Goal: Find specific page/section: Find specific page/section

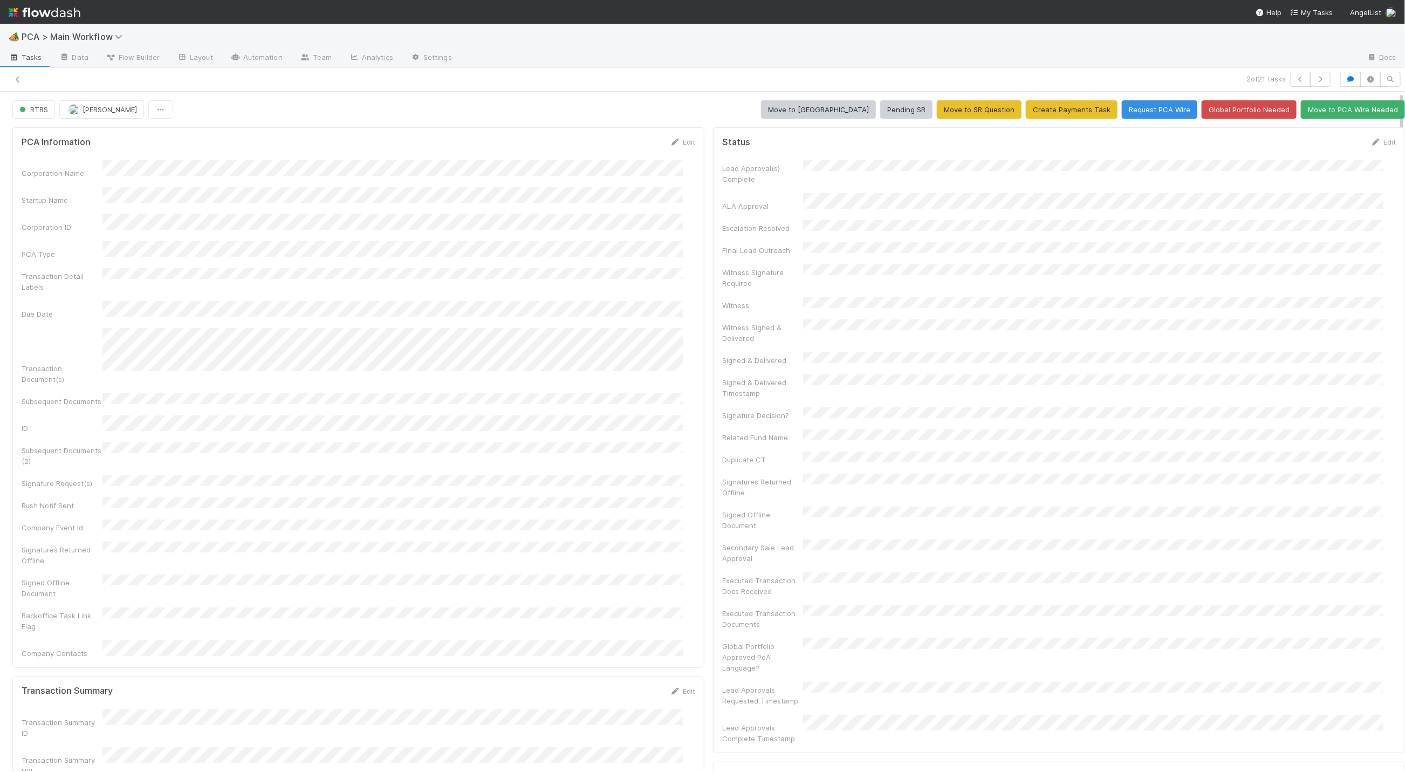
scroll to position [324, 0]
click at [15, 83] on link at bounding box center [17, 79] width 11 height 11
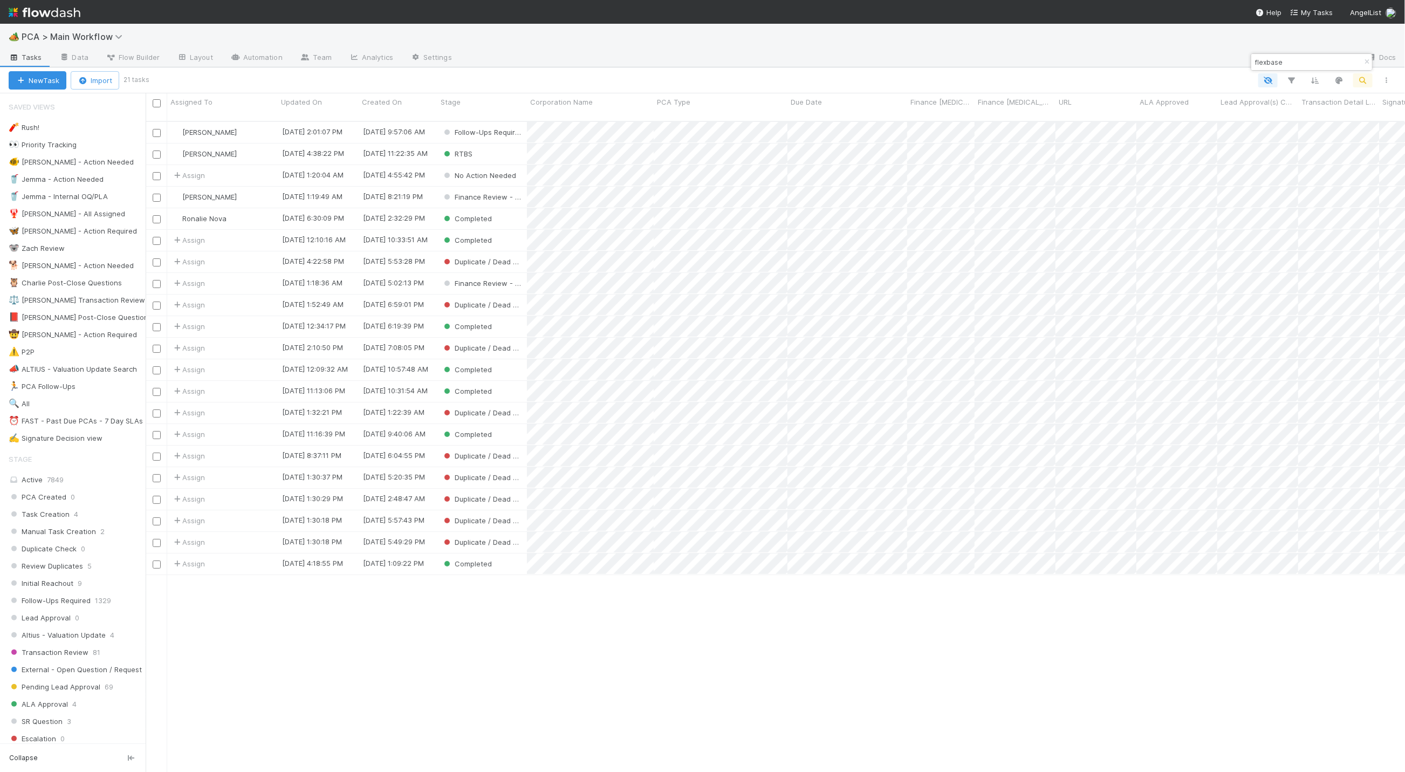
scroll to position [646, 1247]
click at [1367, 63] on icon "button" at bounding box center [1366, 62] width 11 height 6
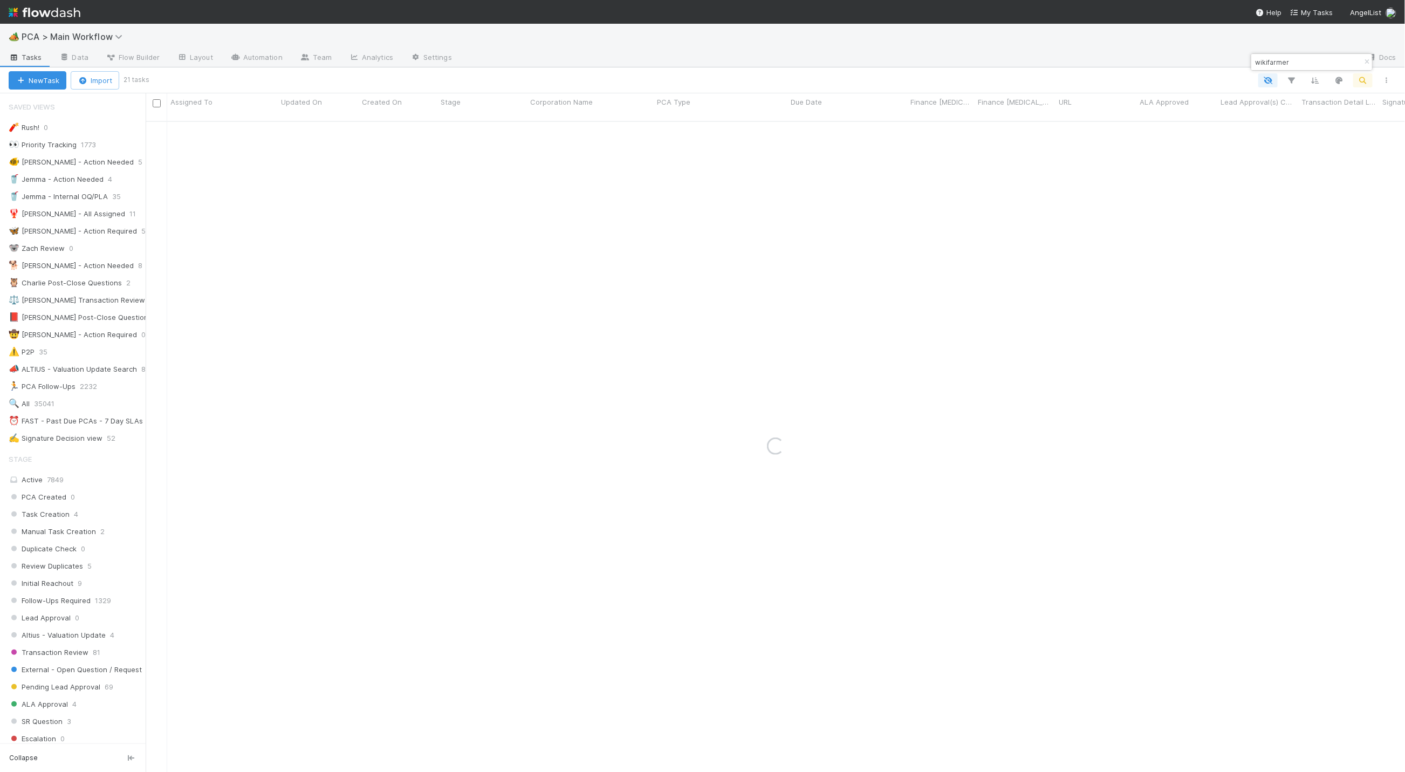
type input "wikifarmer"
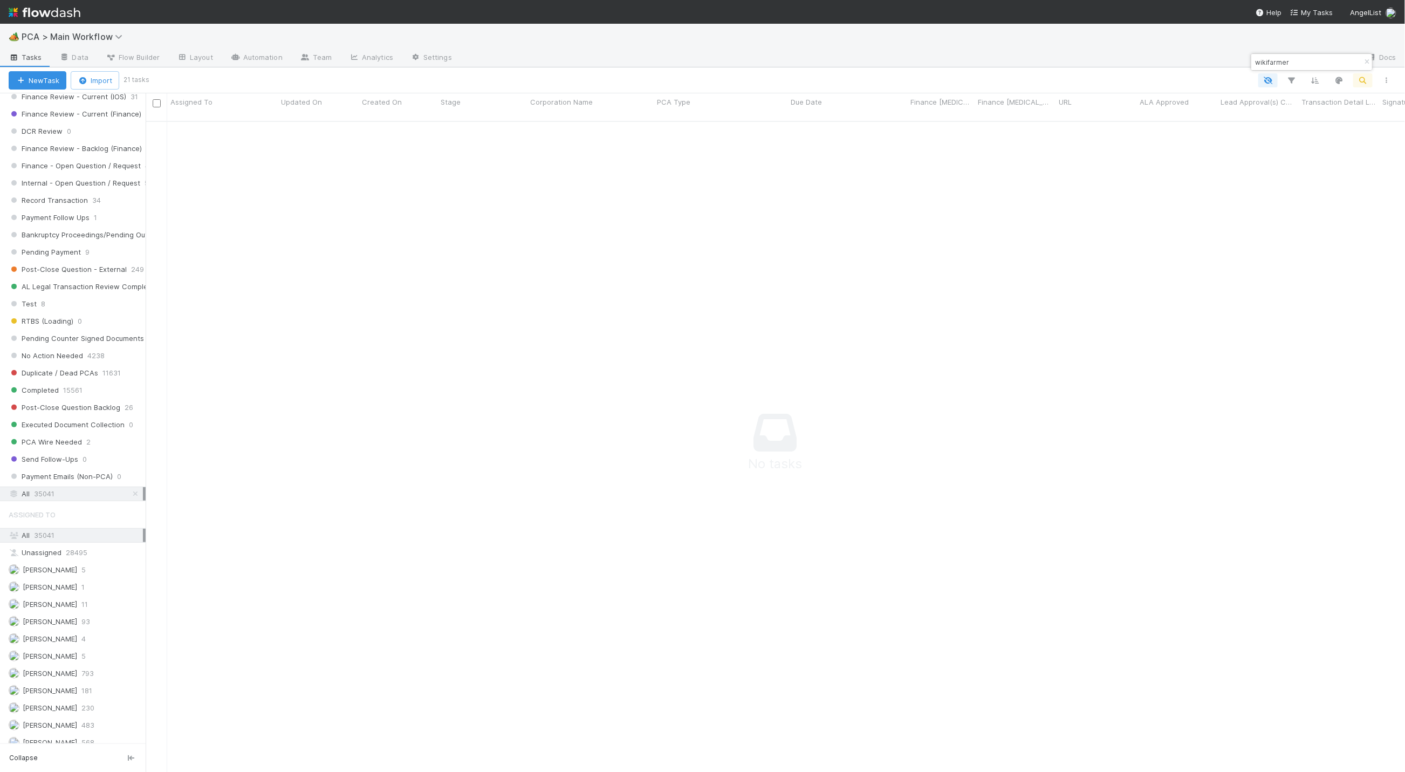
scroll to position [971, 0]
click at [80, 455] on div "All 35041" at bounding box center [76, 447] width 134 height 13
click at [79, 413] on div "All 35041" at bounding box center [76, 406] width 134 height 13
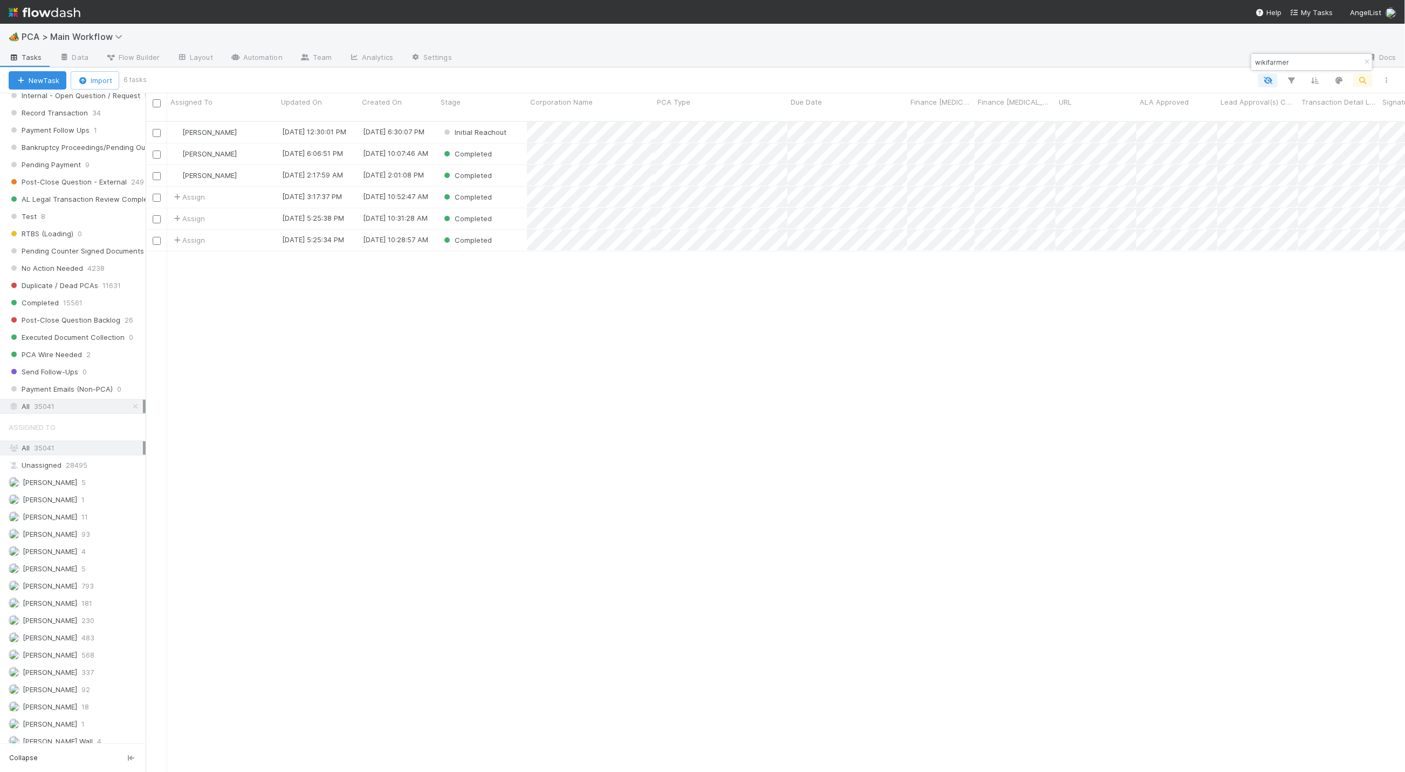
scroll to position [646, 1247]
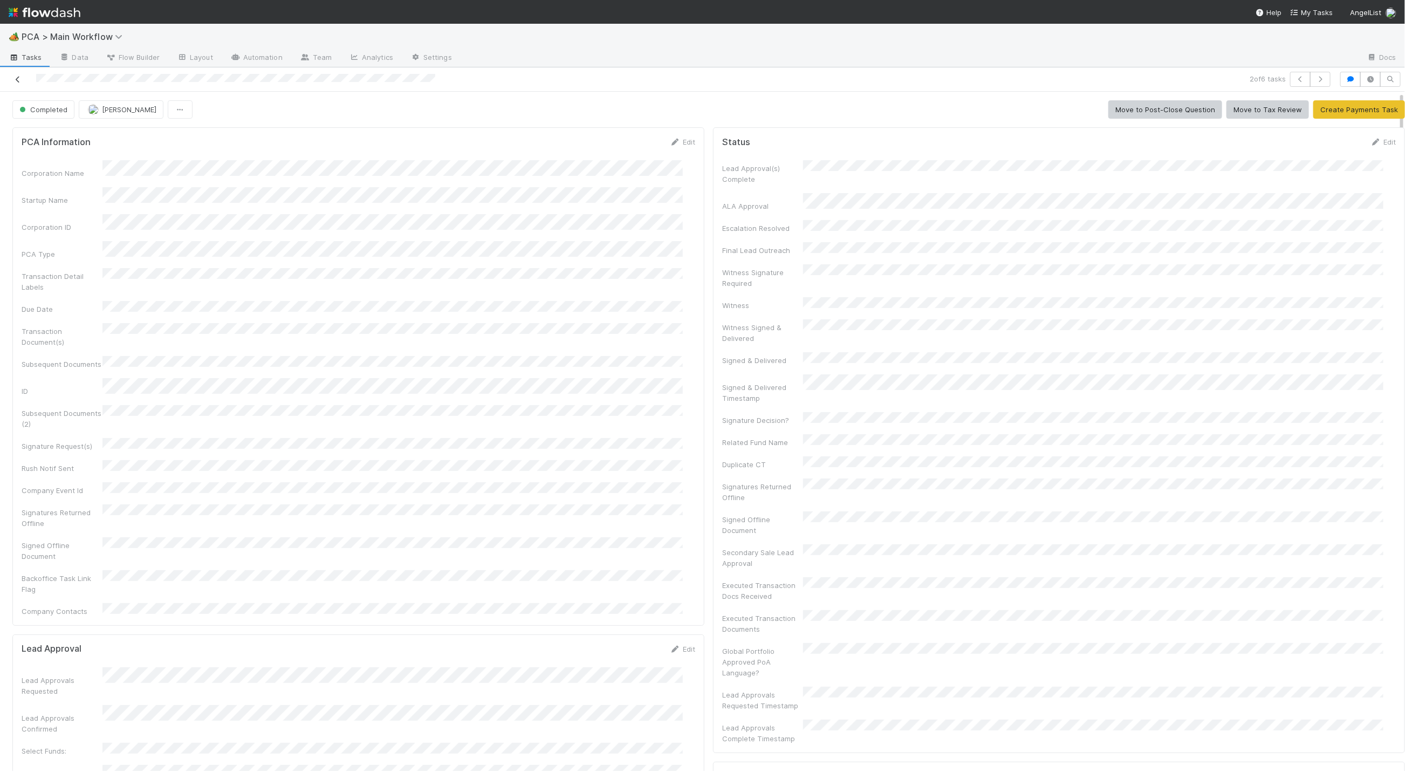
click at [15, 81] on icon at bounding box center [17, 79] width 11 height 7
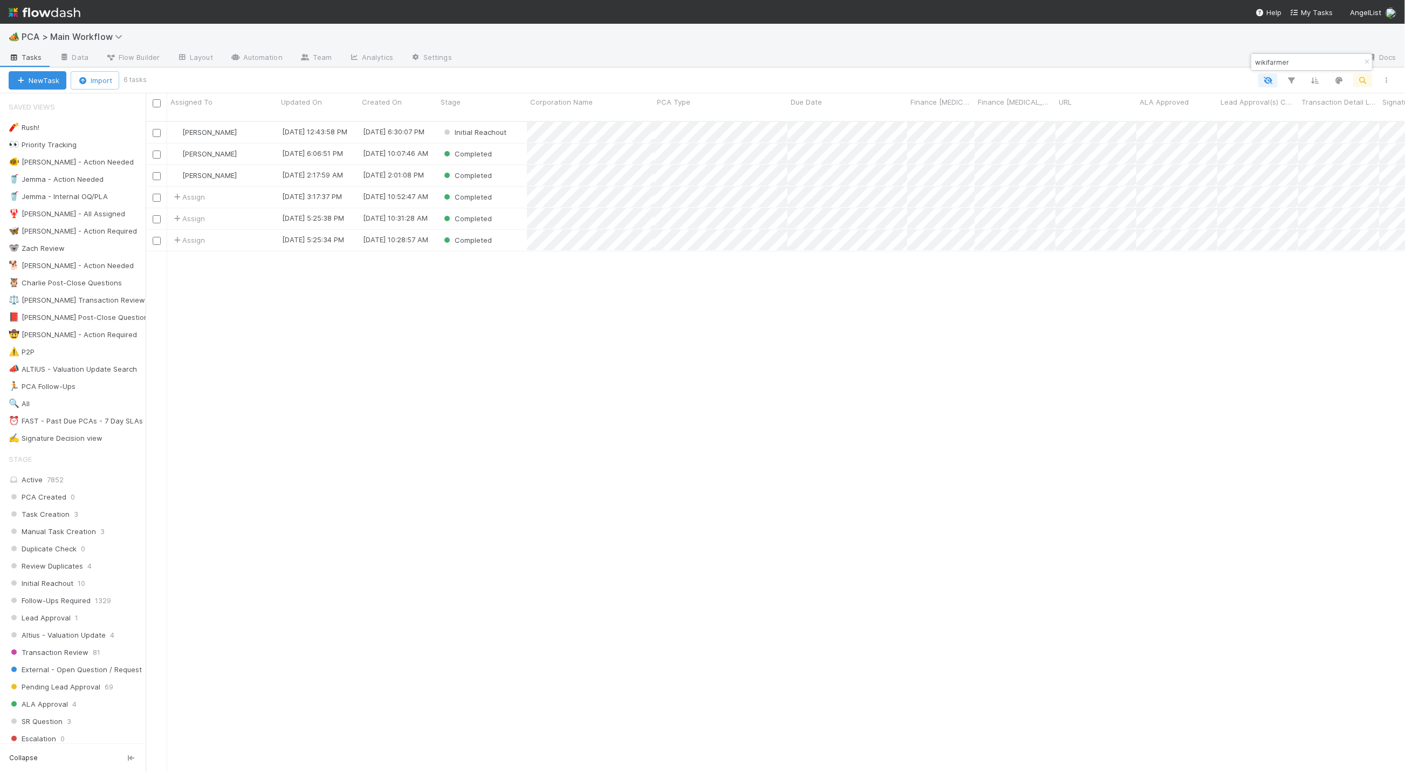
scroll to position [646, 1247]
drag, startPoint x: 1303, startPoint y: 63, endPoint x: 1216, endPoint y: 54, distance: 86.8
click at [1216, 54] on body "🏕️ PCA > Main Workflow Tasks Data Flow Builder Layout Automation Team Analytics…" at bounding box center [702, 386] width 1405 height 772
click at [1365, 59] on icon "button" at bounding box center [1366, 62] width 11 height 6
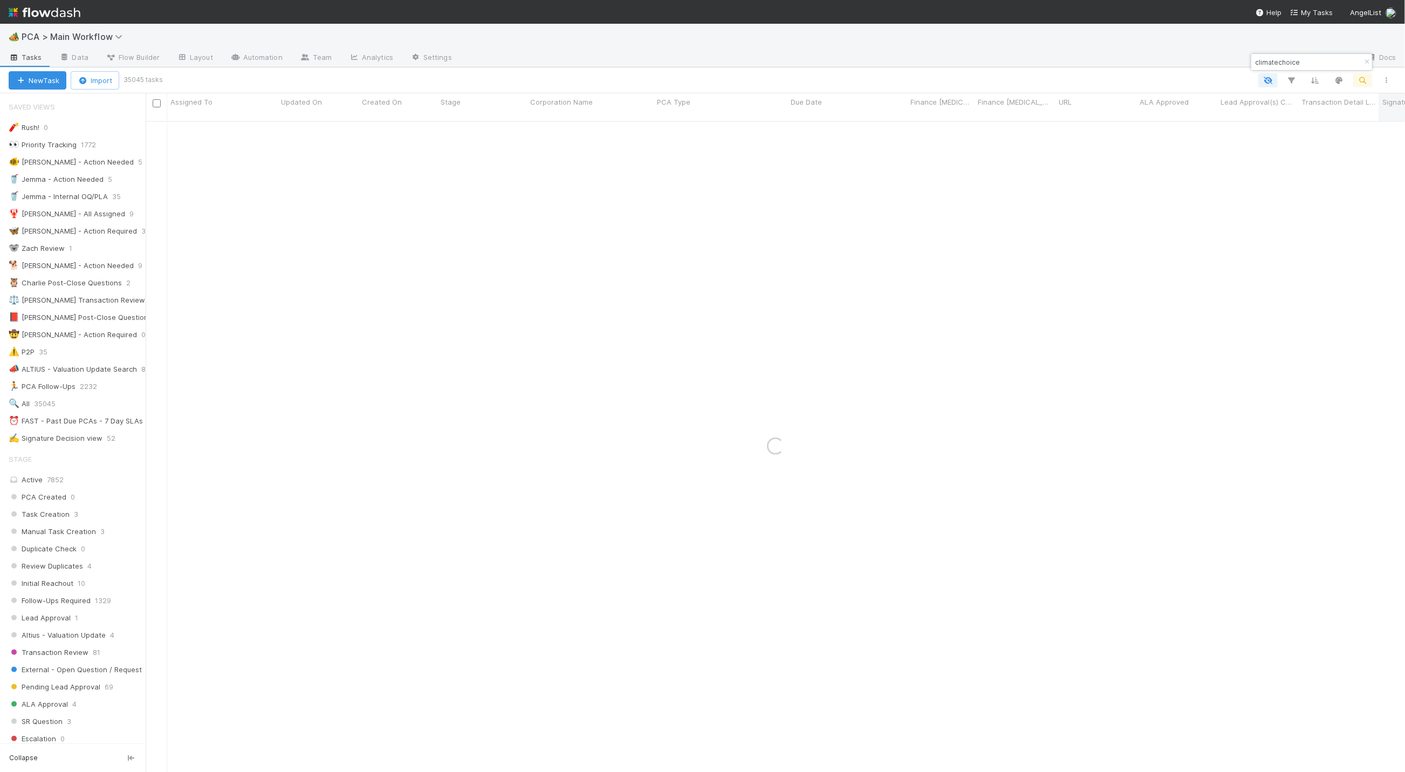
type input "climatechoice"
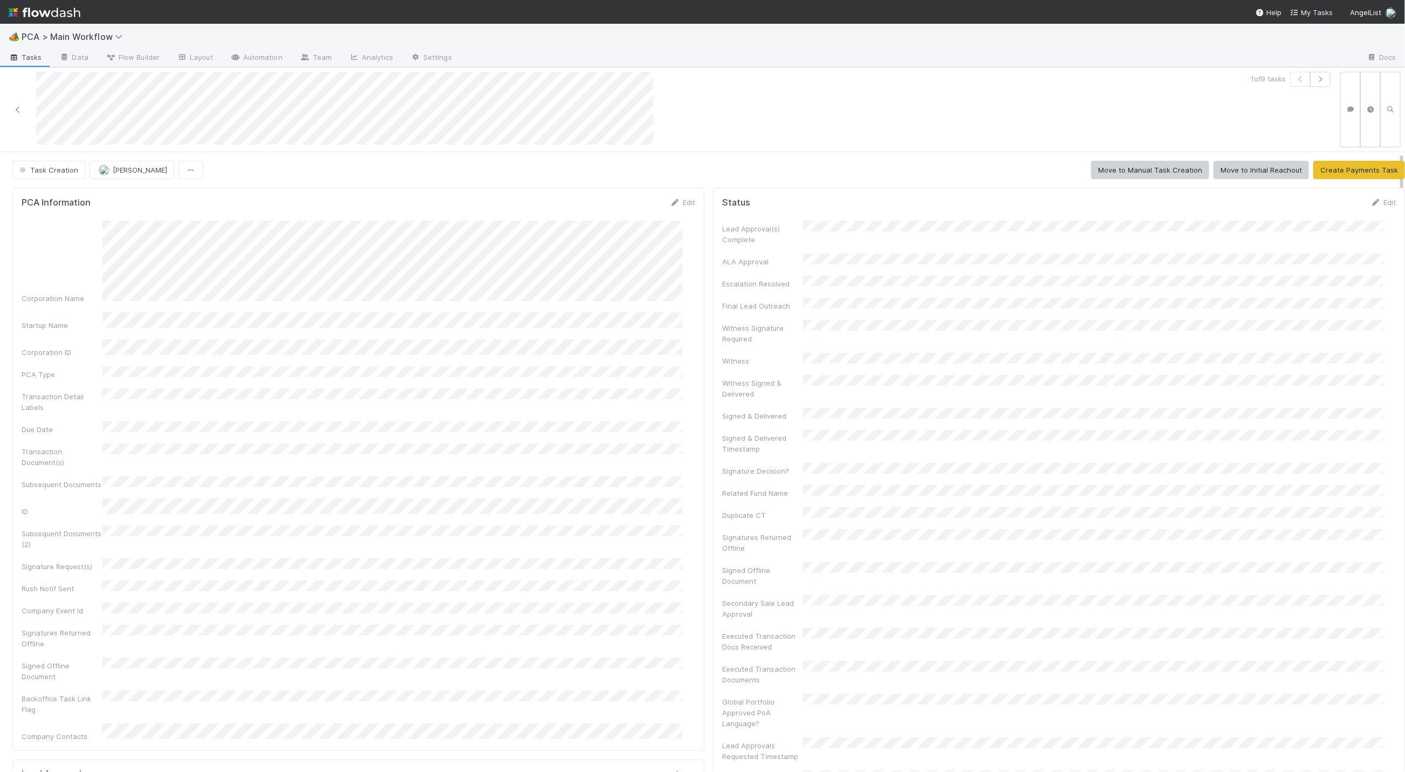
click at [11, 104] on div at bounding box center [337, 109] width 667 height 75
click at [18, 112] on icon at bounding box center [17, 109] width 11 height 7
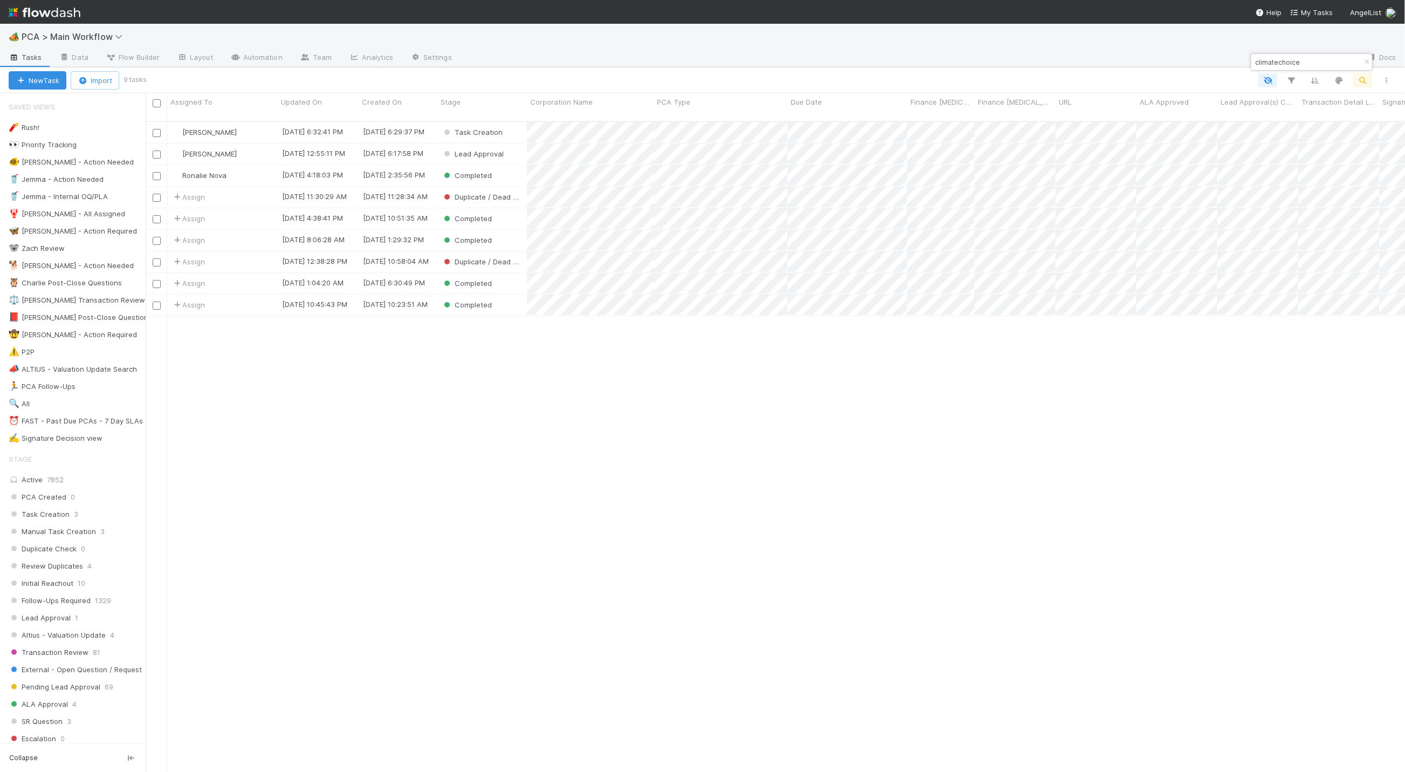
scroll to position [646, 1247]
drag, startPoint x: 1365, startPoint y: 62, endPoint x: 1325, endPoint y: 68, distance: 40.3
click at [1365, 62] on icon "button" at bounding box center [1366, 62] width 11 height 6
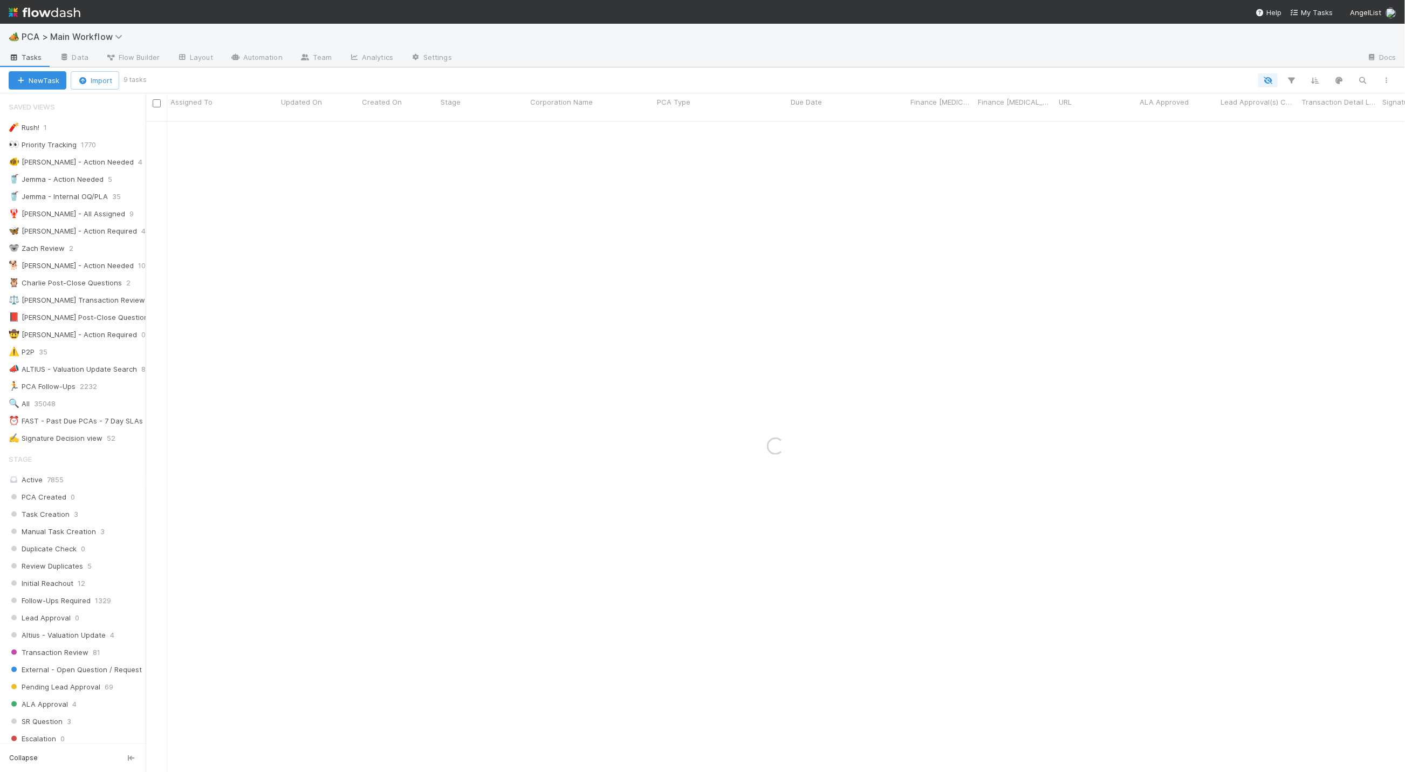
click at [1155, 245] on div "Loading..." at bounding box center [775, 446] width 1259 height 649
type input "wikifarmer"
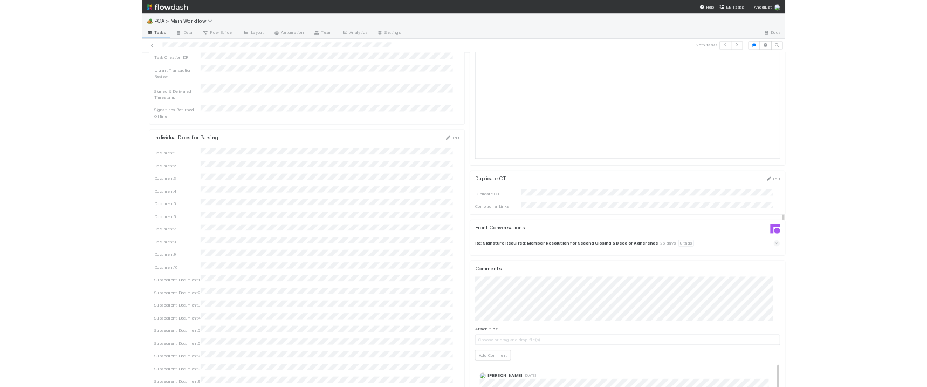
scroll to position [1294, 0]
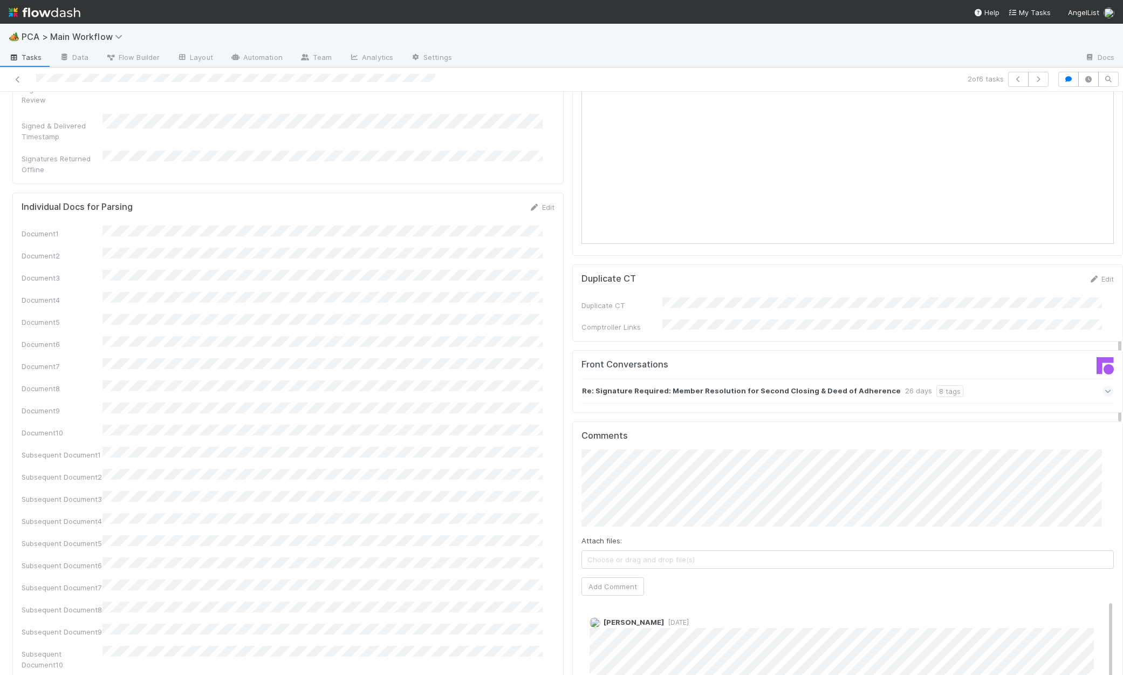
click at [994, 379] on div "Re: Signature Required: Member Resolution for Second Closing & Deed of Adherenc…" at bounding box center [847, 391] width 532 height 25
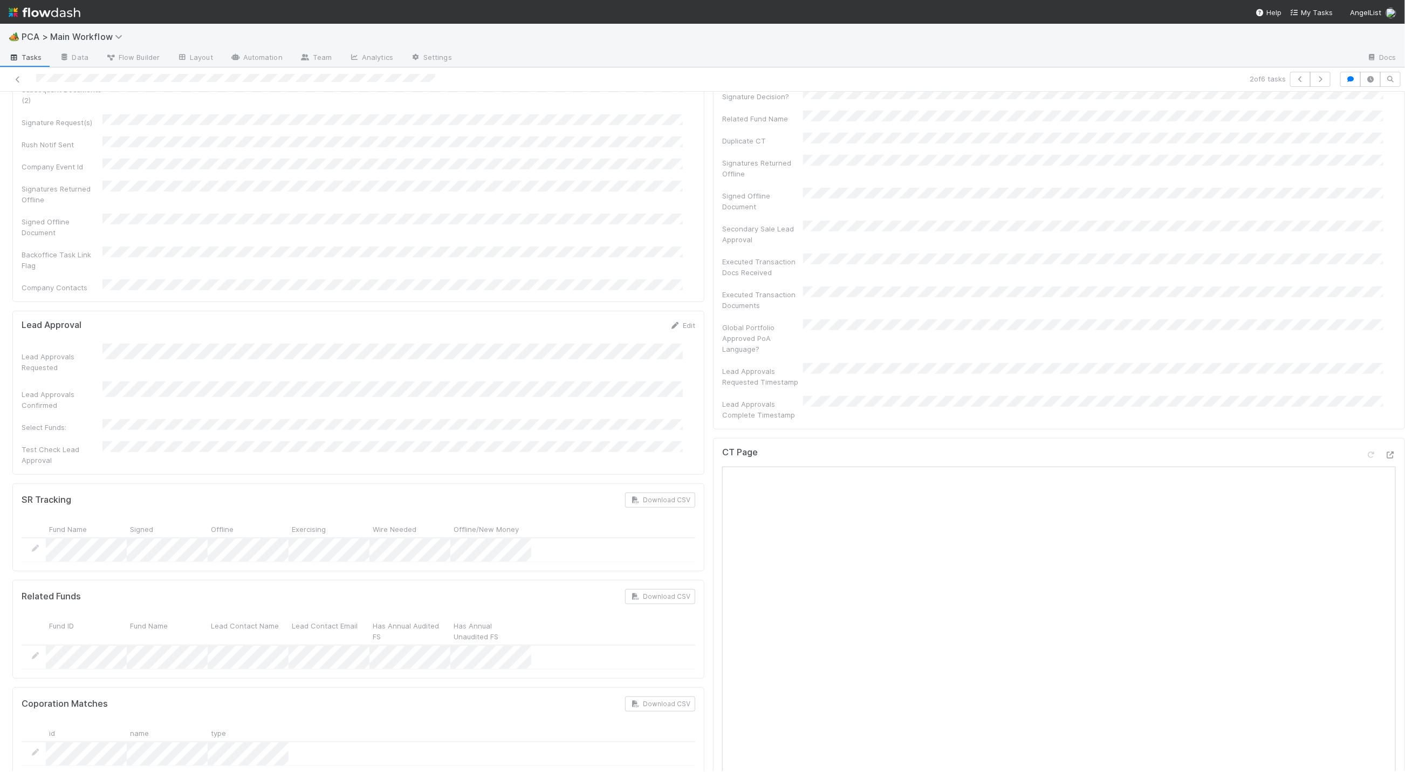
scroll to position [0, 0]
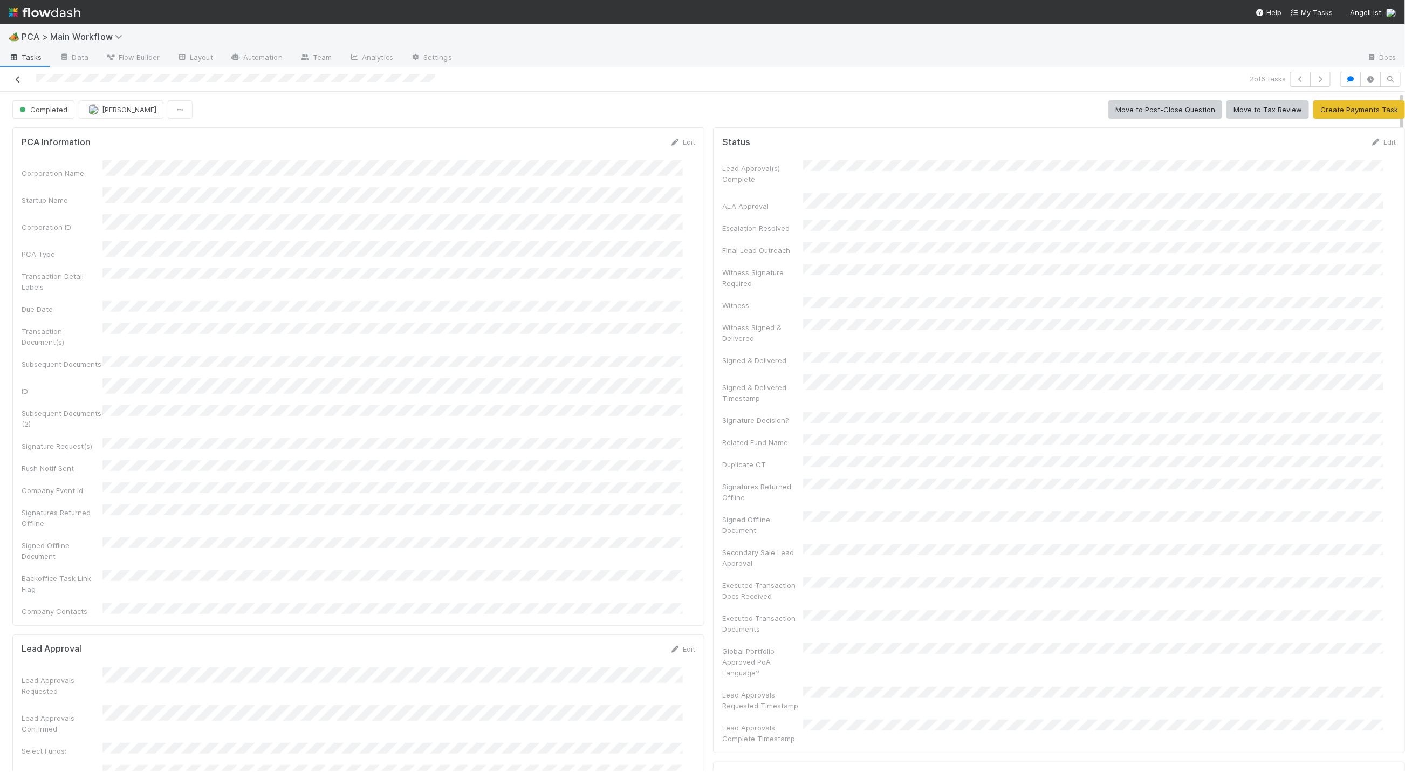
click at [18, 78] on icon at bounding box center [17, 79] width 11 height 7
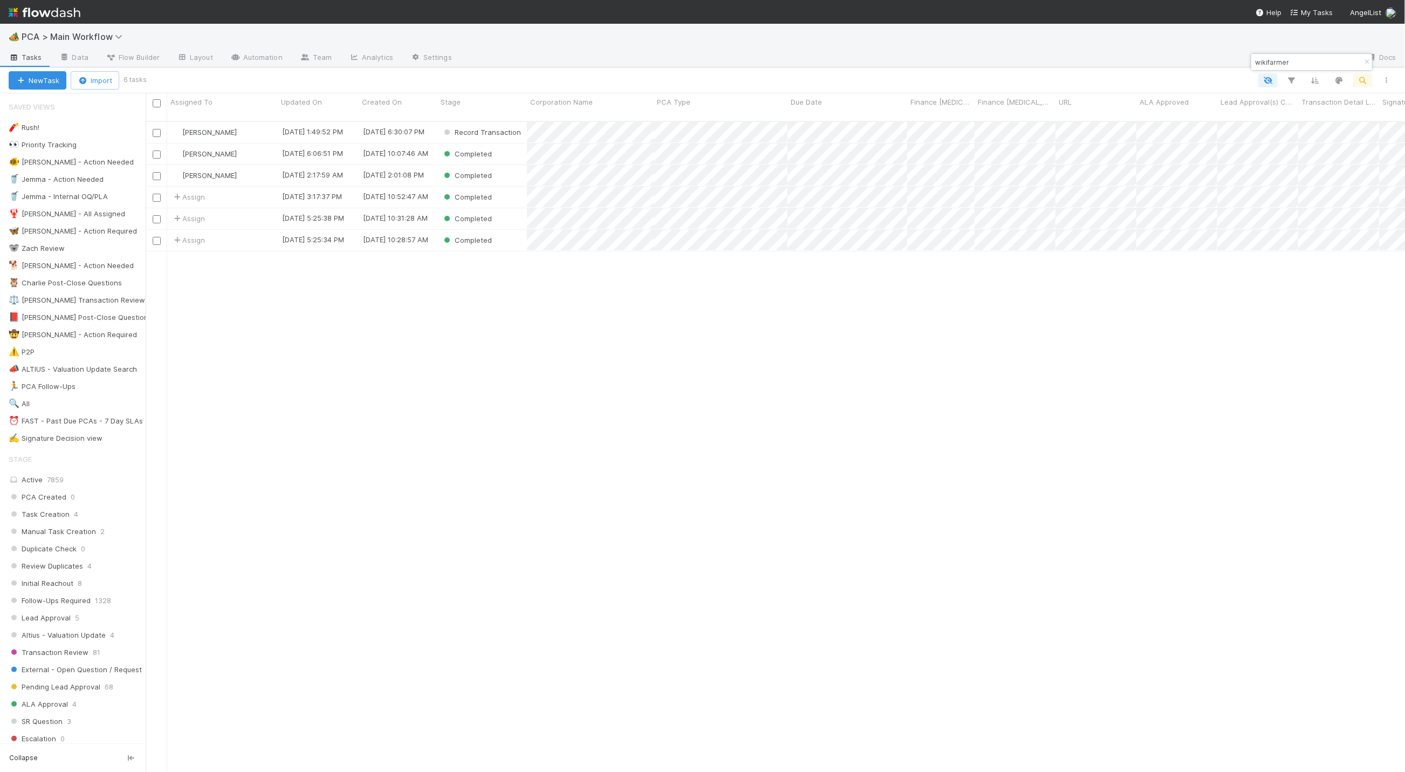
scroll to position [646, 1247]
drag, startPoint x: 1368, startPoint y: 60, endPoint x: 1351, endPoint y: 62, distance: 17.3
click at [1368, 60] on icon "button" at bounding box center [1366, 62] width 11 height 6
